Goal: Check status

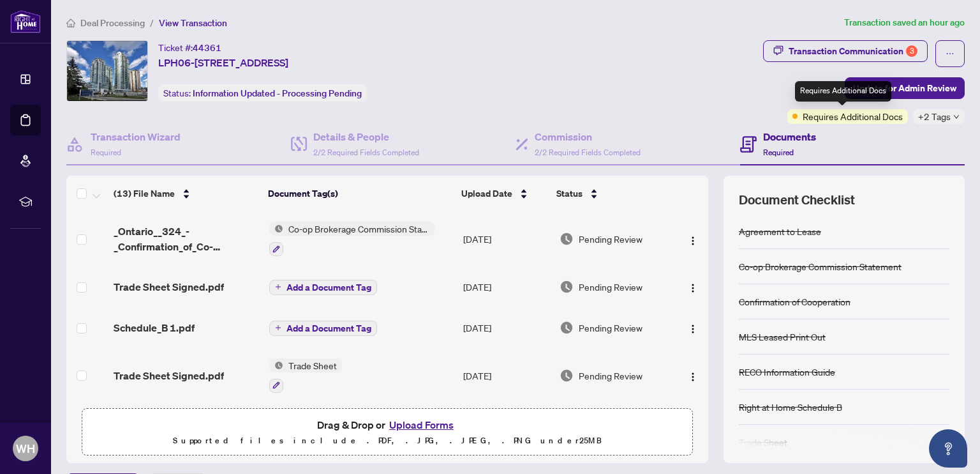
click at [882, 116] on span "Requires Additional Docs" at bounding box center [853, 116] width 100 height 14
click at [954, 118] on icon "down" at bounding box center [957, 117] width 6 height 6
click at [747, 96] on div "Ticket #: 44361 LPH06-60 Town Centre Crt, Toronto, Ontario M1P 0B1, Canada Stat…" at bounding box center [412, 70] width 692 height 61
click at [954, 114] on icon "down" at bounding box center [957, 117] width 6 height 6
click at [657, 91] on div "Ticket #: 44361 LPH06-60 Town Centre Crt, Toronto, Ontario M1P 0B1, Canada Stat…" at bounding box center [412, 70] width 692 height 61
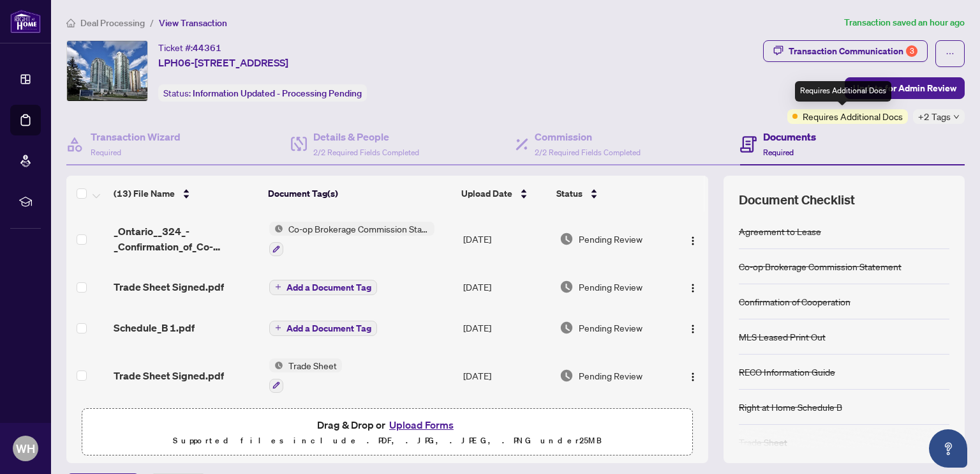
click at [848, 120] on span "Requires Additional Docs" at bounding box center [853, 116] width 100 height 14
